Goal: Transaction & Acquisition: Purchase product/service

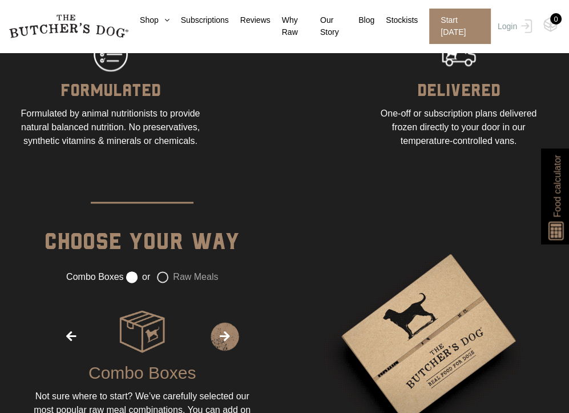
scroll to position [987, 0]
click at [146, 36] on li "Shop Combo Boxes We’ve carefully curated our most popular raw meal combinations…" at bounding box center [148, 26] width 41 height 24
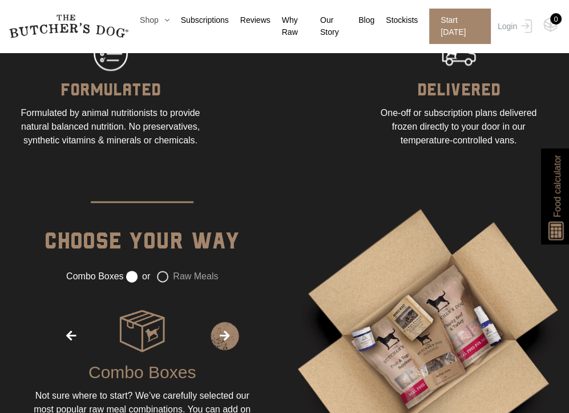
click at [151, 23] on link "Shop" at bounding box center [148, 20] width 41 height 12
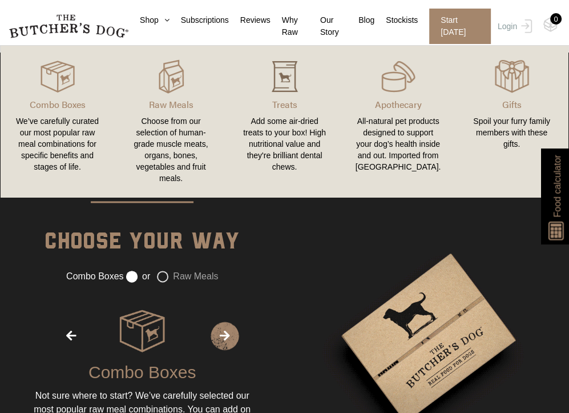
click at [279, 79] on img at bounding box center [285, 76] width 34 height 34
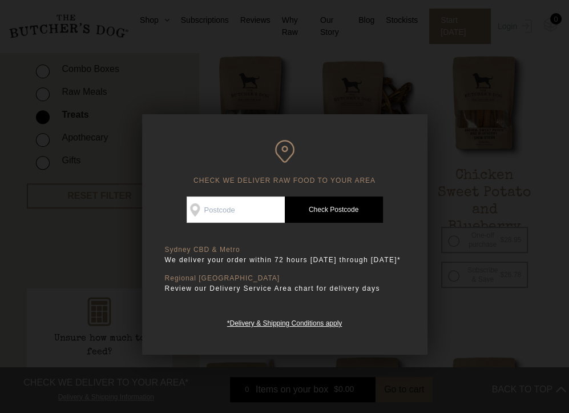
click at [243, 203] on input "Check Availability At" at bounding box center [236, 209] width 98 height 26
type input "3128"
click at [317, 202] on link "Check Postcode" at bounding box center [334, 209] width 98 height 26
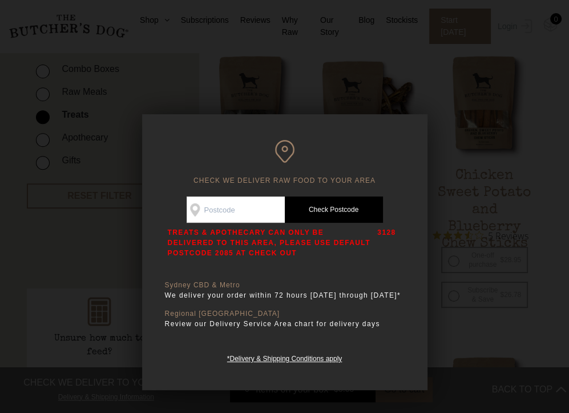
click at [257, 214] on input "Check Availability At" at bounding box center [236, 209] width 98 height 26
click at [271, 162] on h6 "CHECK WE DELIVER RAW FOOD TO YOUR AREA" at bounding box center [285, 162] width 240 height 45
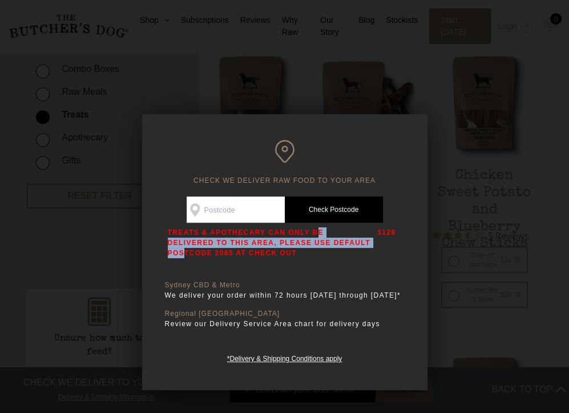
drag, startPoint x: 228, startPoint y: 234, endPoint x: 254, endPoint y: 246, distance: 29.1
click at [254, 246] on p "TREATS & APOTHECARY CAN ONLY BE DELIVERED TO THIS AREA, PLEASE USE DEFAULT POST…" at bounding box center [270, 242] width 204 height 31
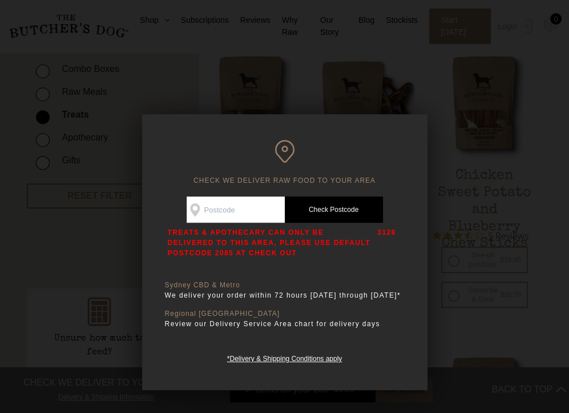
click at [247, 212] on input "Check Availability At" at bounding box center [236, 209] width 98 height 26
type input "3128"
click at [93, 235] on div at bounding box center [284, 206] width 569 height 413
